Goal: Task Accomplishment & Management: Manage account settings

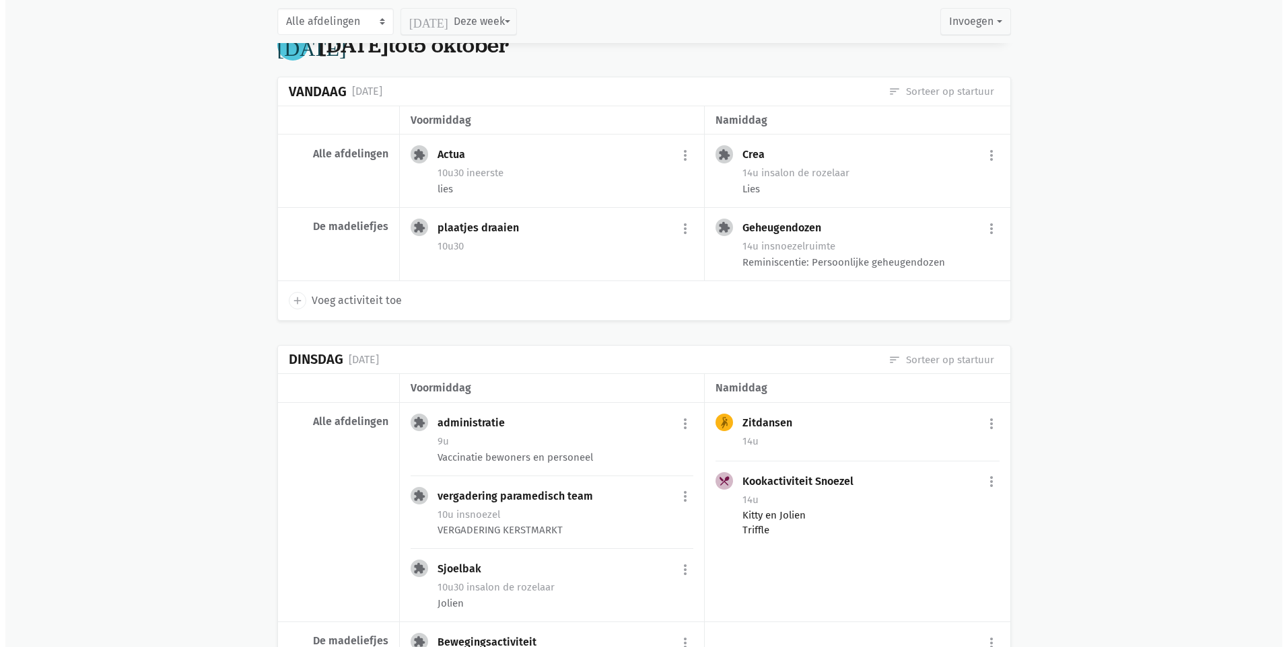
scroll to position [336, 0]
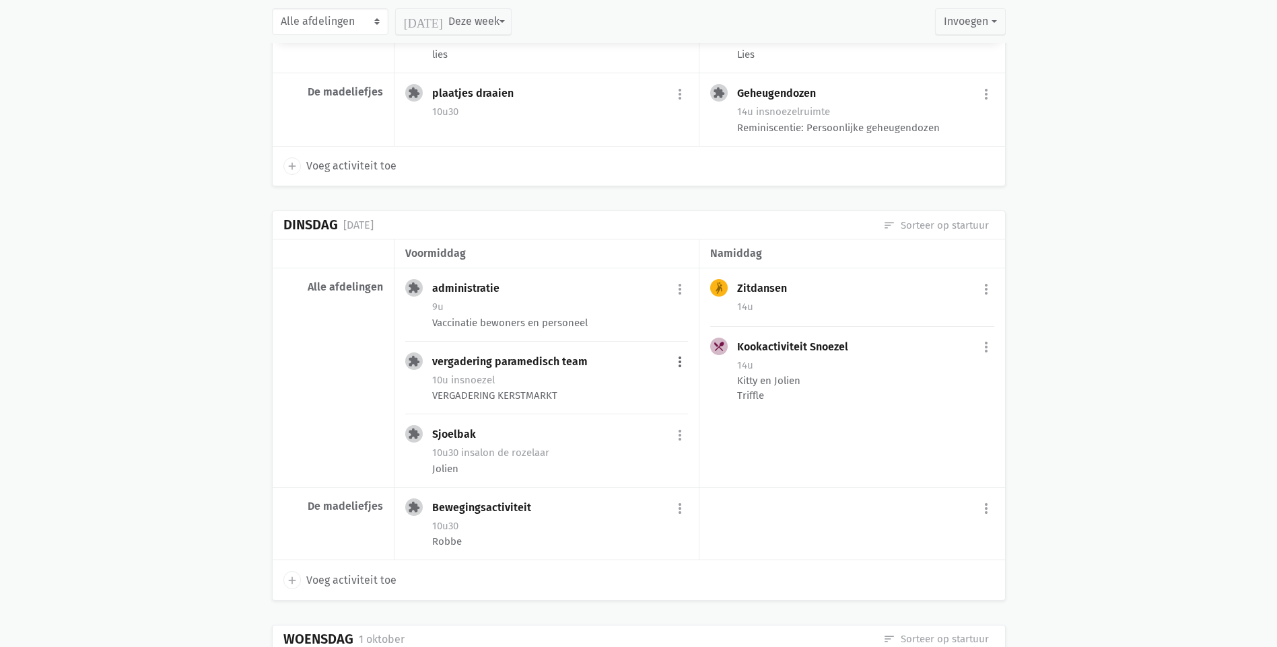
click at [676, 361] on button "more_vert" at bounding box center [680, 363] width 16 height 26
click at [594, 389] on link "edit Bewerk" at bounding box center [636, 391] width 138 height 23
select select "10:00"
select select "11:30"
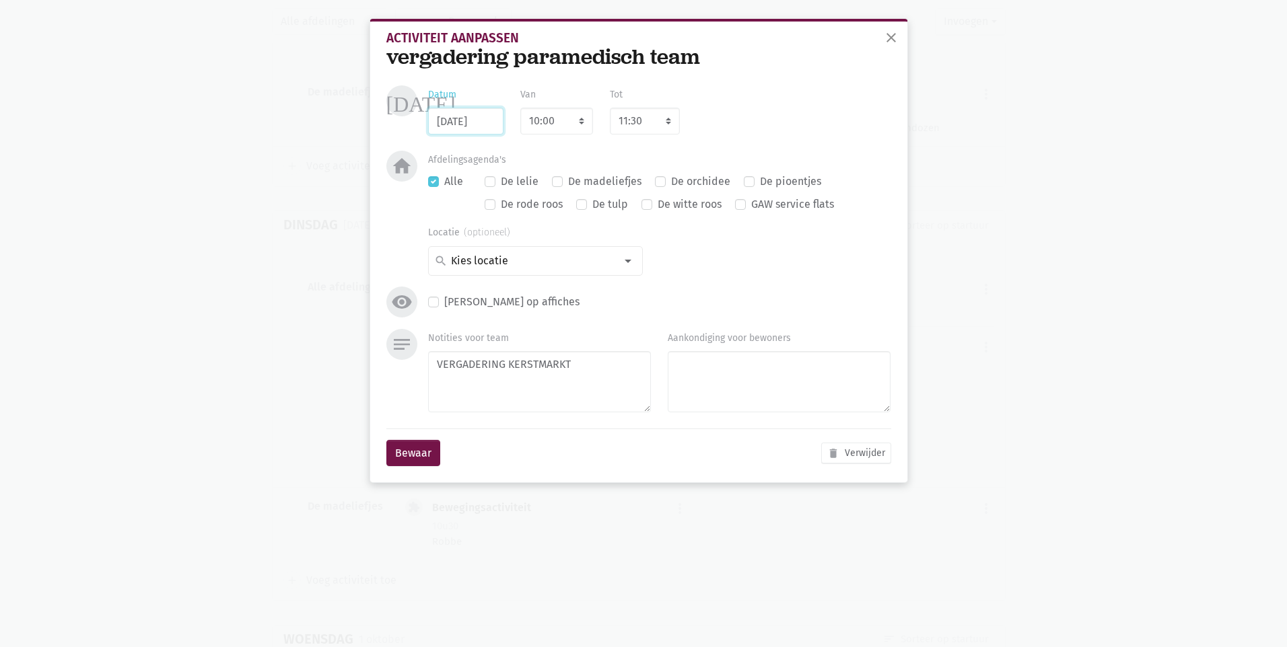
click at [477, 128] on input "30/09/2025" at bounding box center [465, 121] width 75 height 27
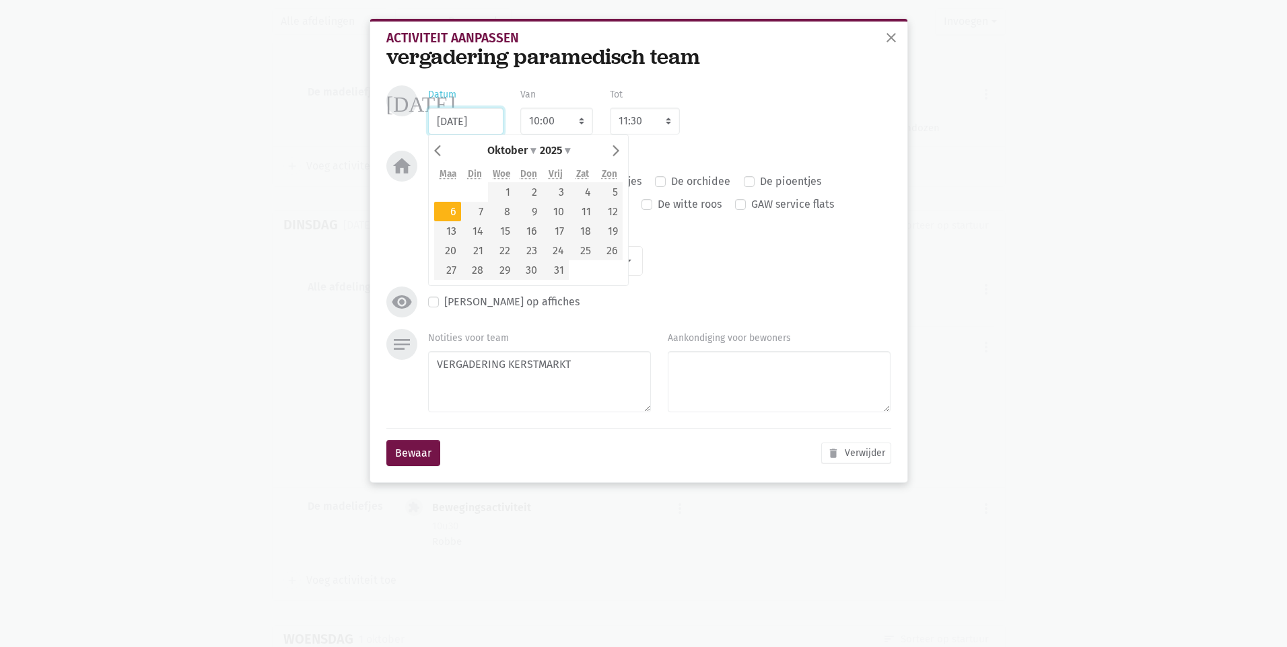
type input "06/10/2025"
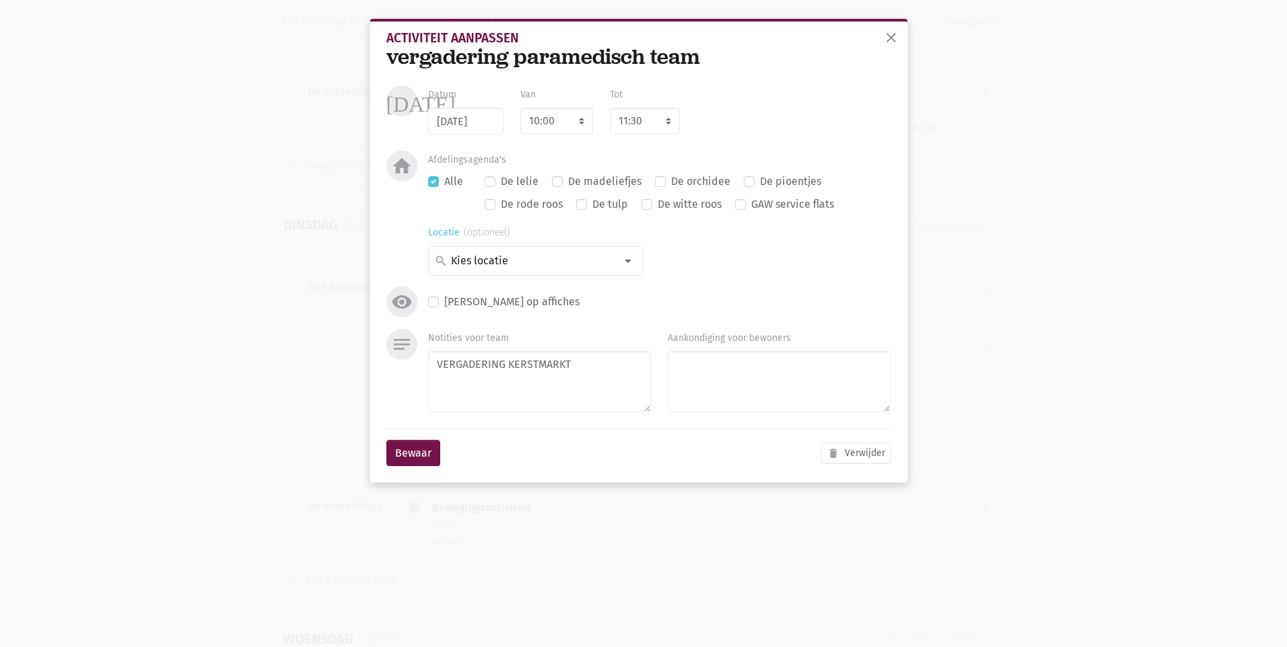
click at [533, 262] on input at bounding box center [532, 260] width 166 height 17
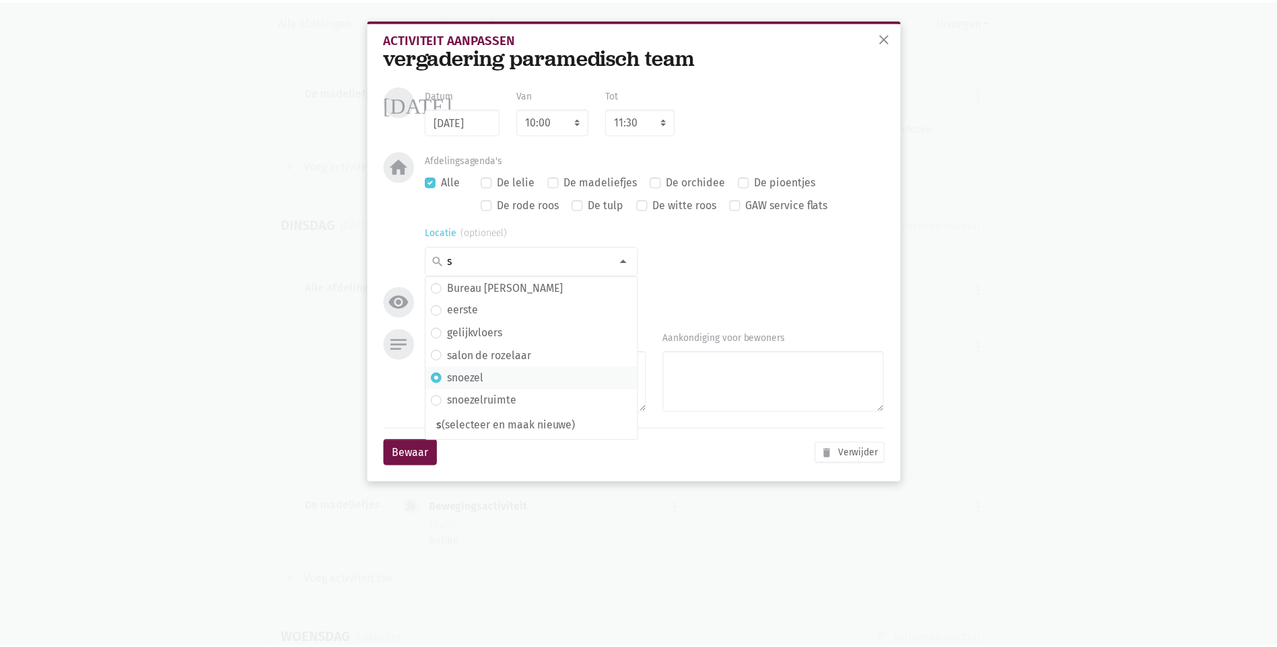
scroll to position [0, 0]
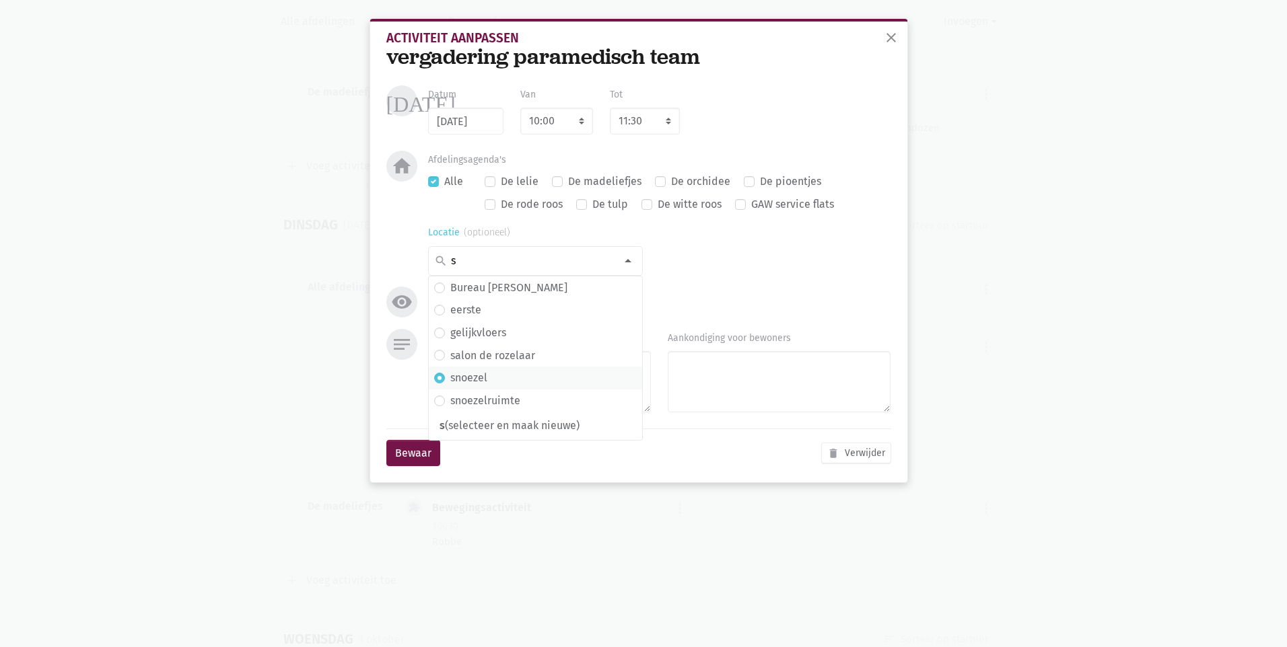
type input "s"
click at [489, 383] on span "snoezel" at bounding box center [535, 377] width 203 height 17
click at [413, 459] on button "Bewaar" at bounding box center [413, 453] width 54 height 27
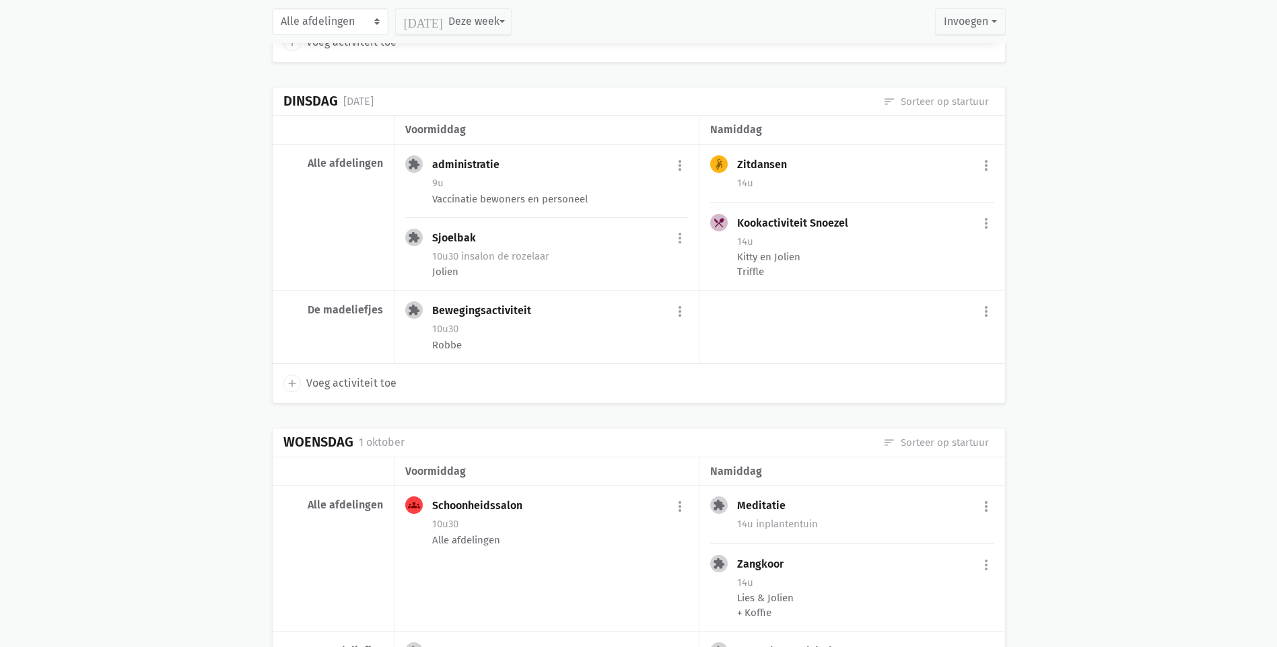
scroll to position [447, 0]
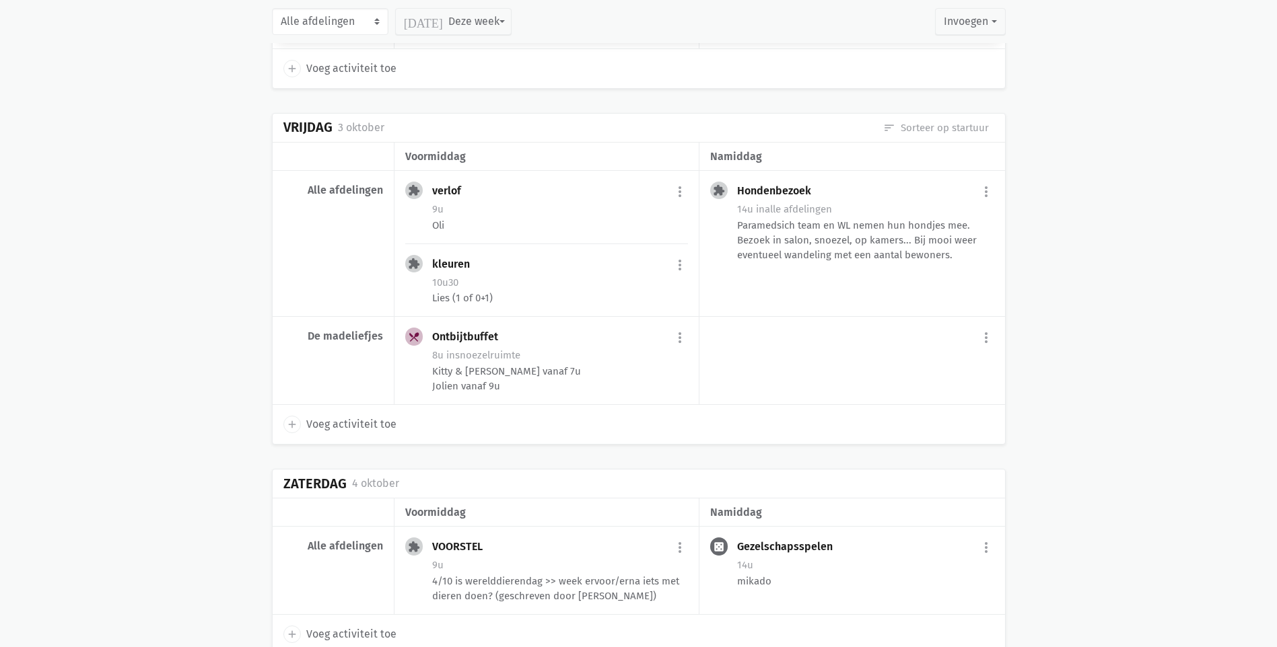
scroll to position [1591, 0]
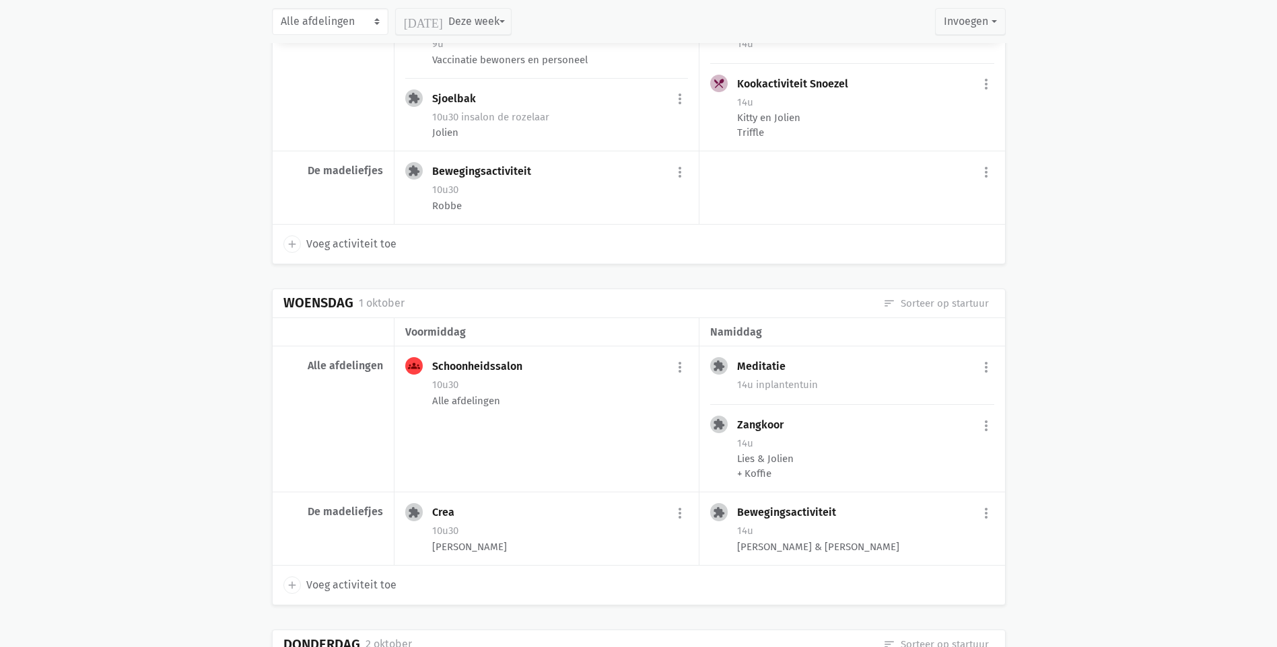
scroll to position [673, 0]
